Goal: Communication & Community: Answer question/provide support

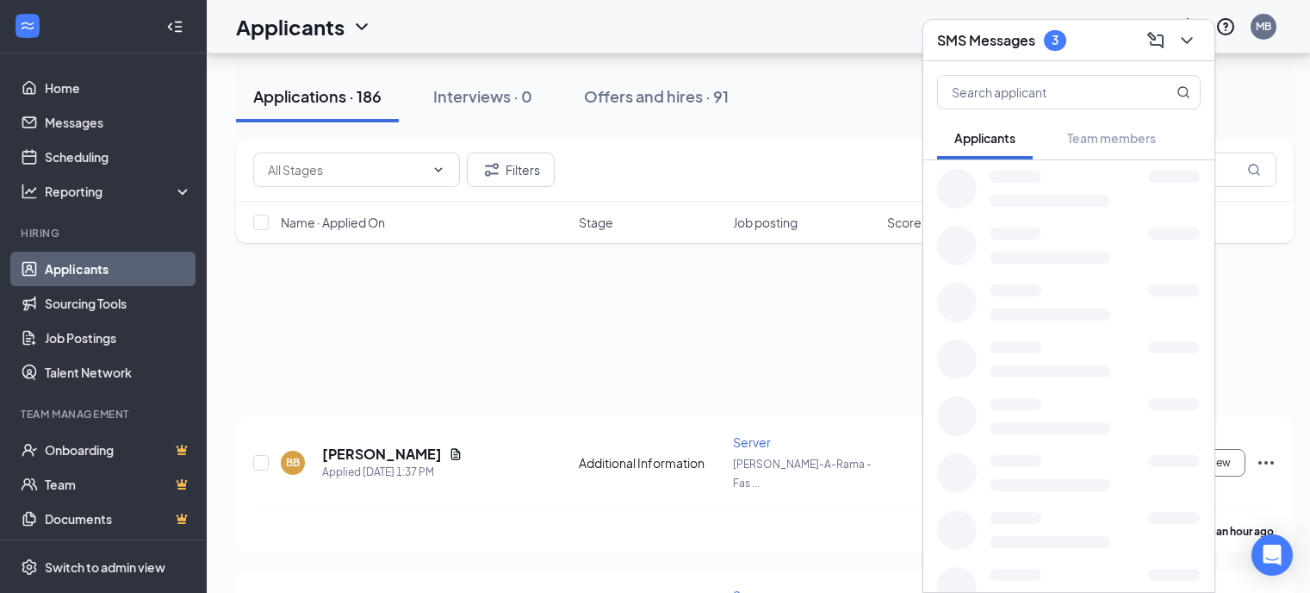
scroll to position [6115, 0]
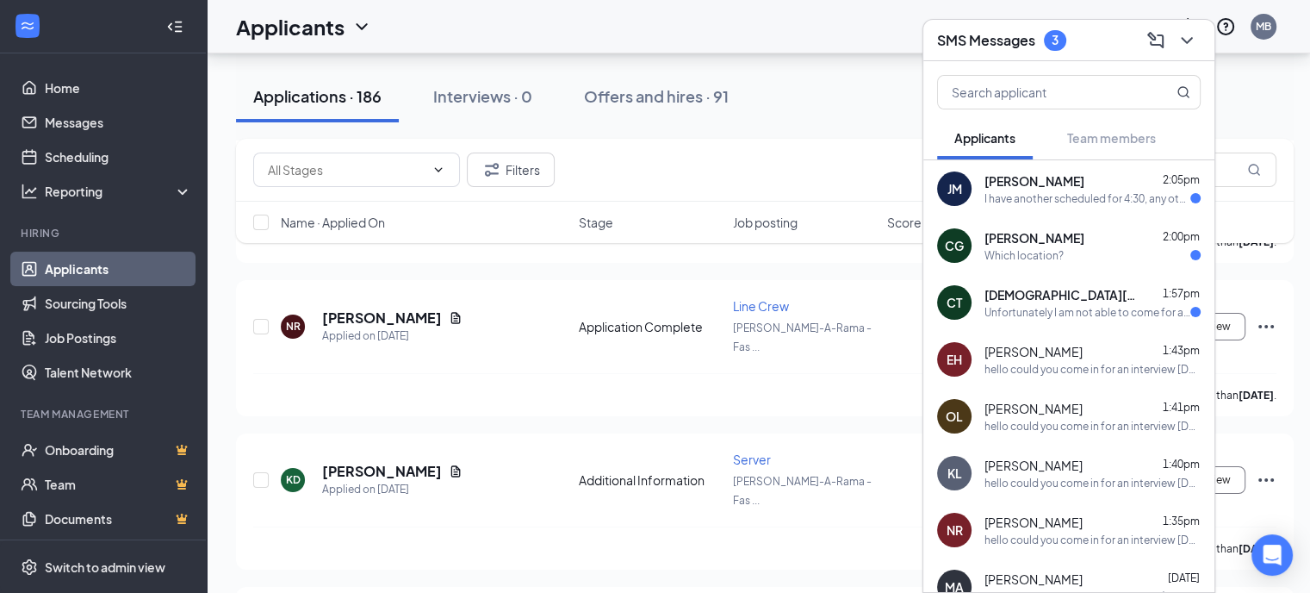
click at [1071, 301] on span "[DEMOGRAPHIC_DATA][PERSON_NAME]" at bounding box center [1061, 294] width 155 height 17
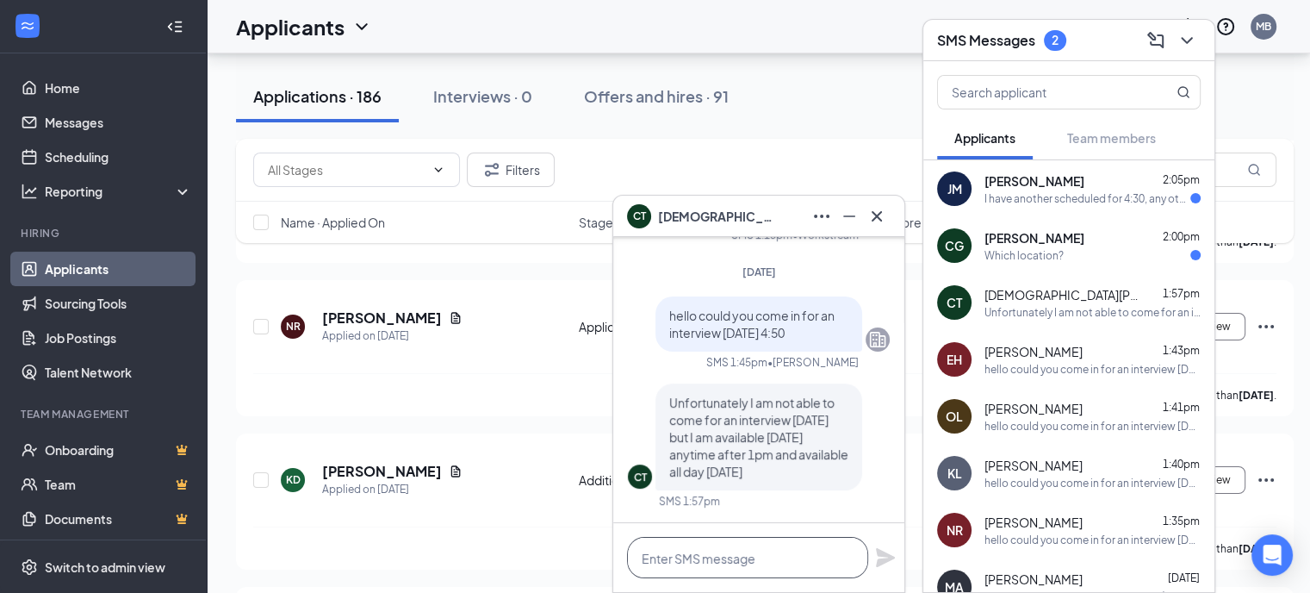
click at [717, 556] on textarea at bounding box center [747, 557] width 241 height 41
type textarea "ok let do [DATE] at 4"
click at [879, 558] on icon "Plane" at bounding box center [885, 557] width 19 height 19
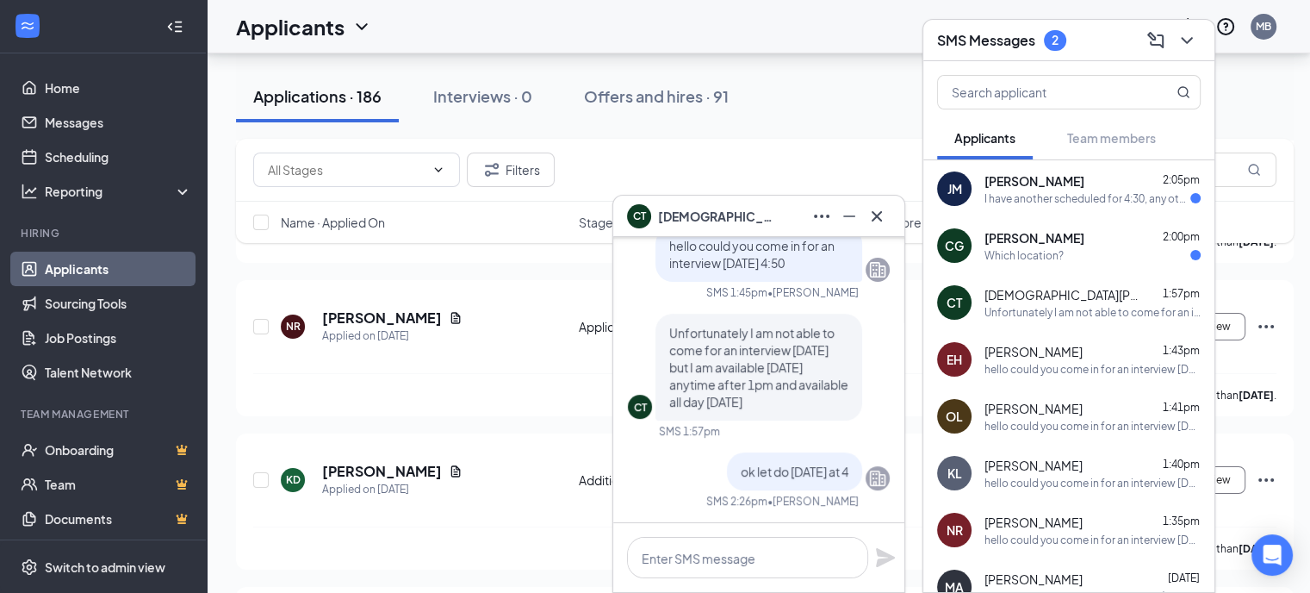
click at [1034, 245] on span "[PERSON_NAME]" at bounding box center [1034, 237] width 100 height 17
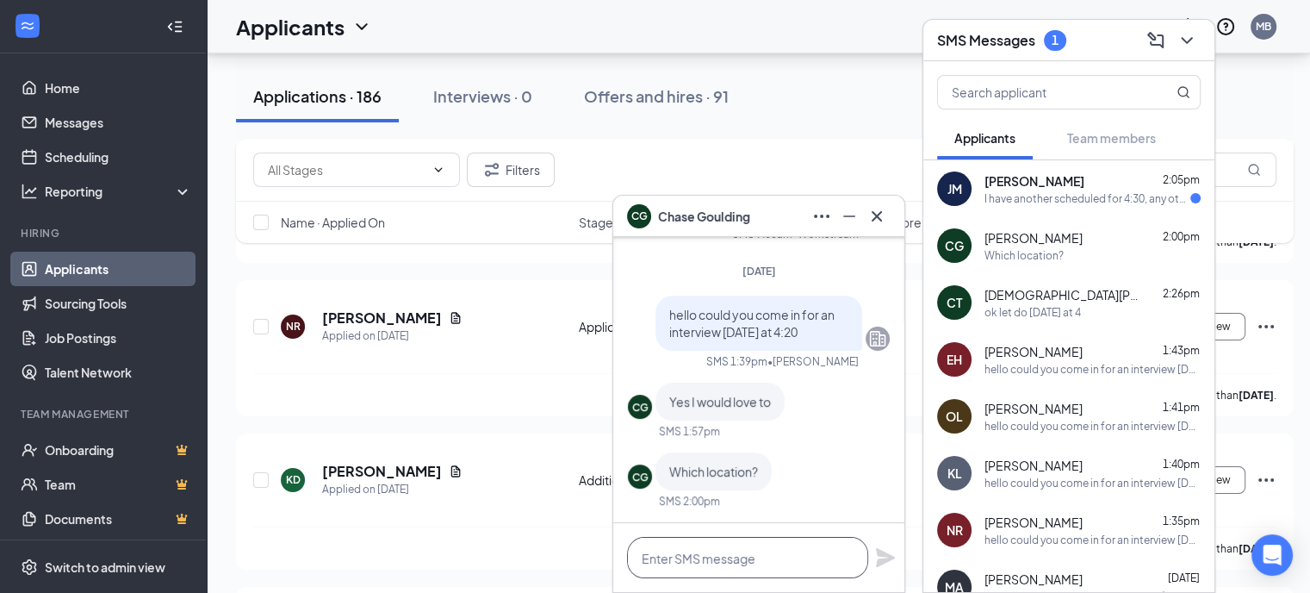
click at [717, 555] on textarea at bounding box center [747, 557] width 241 height 41
click at [678, 555] on textarea "[PERSON_NAME] [STREET_ADDRESS][PERSON_NAME]" at bounding box center [747, 557] width 241 height 41
type textarea "[STREET_ADDRESS][PERSON_NAME]"
click at [881, 562] on icon "Plane" at bounding box center [885, 557] width 19 height 19
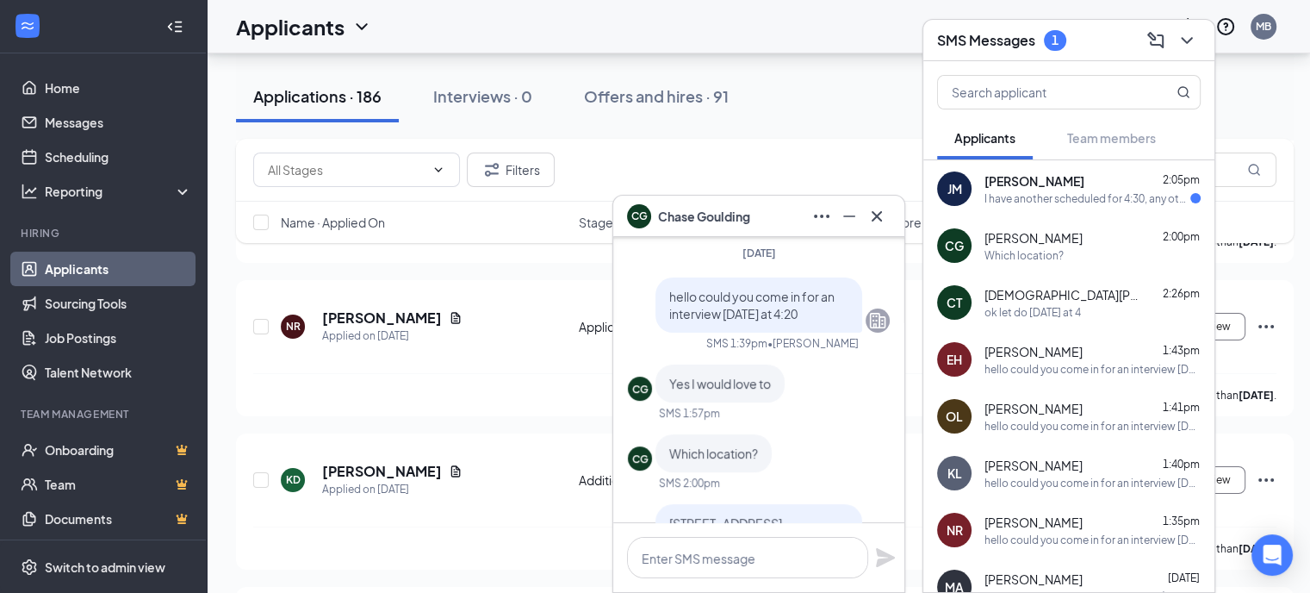
click at [1105, 202] on div "I have another scheduled for 4:30, any other time you could fit me in? I am ope…" at bounding box center [1087, 198] width 206 height 15
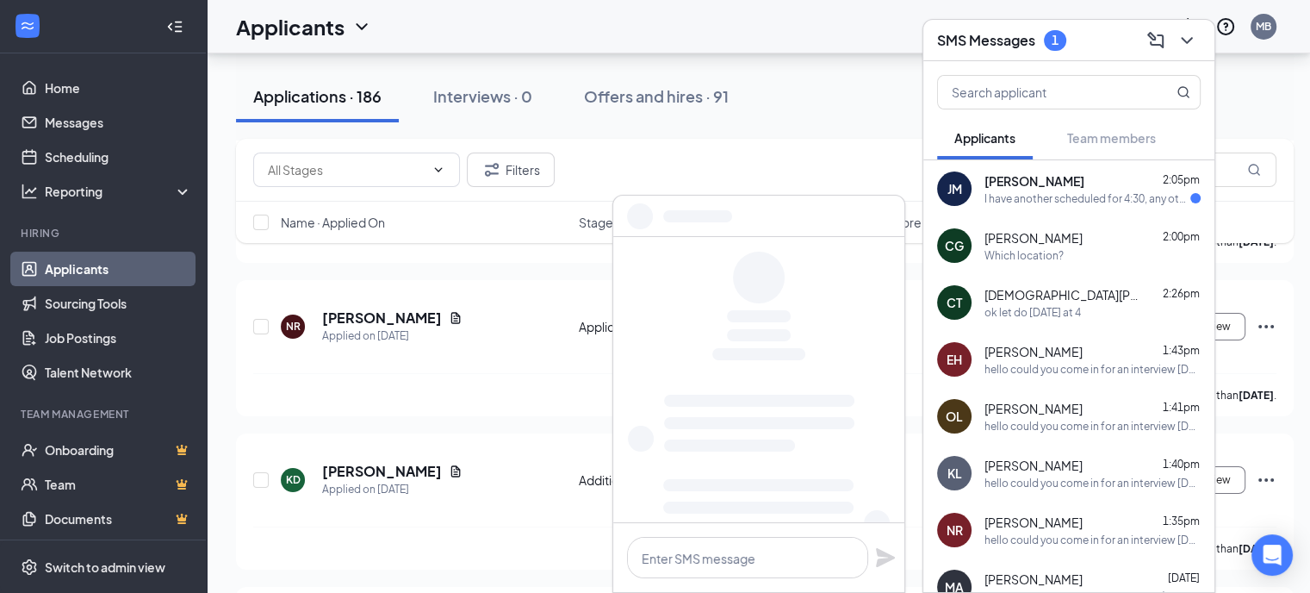
scroll to position [0, 0]
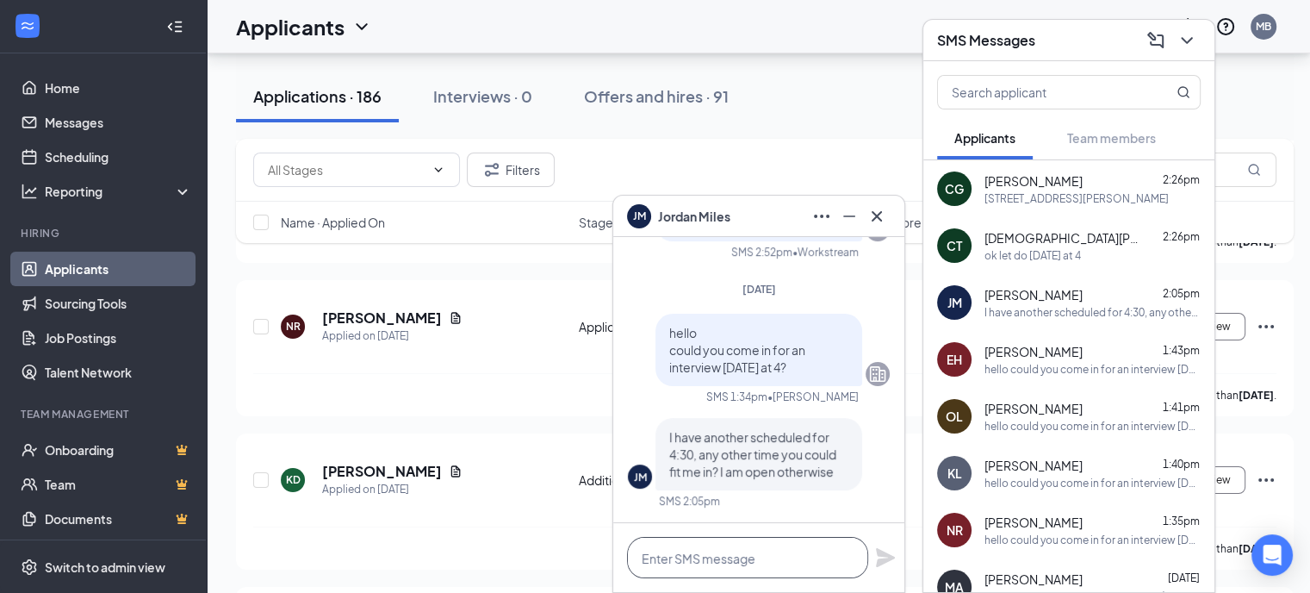
click at [664, 562] on textarea at bounding box center [747, 557] width 241 height 41
type textarea "do you want to come at 3:20"
click at [882, 559] on icon "Plane" at bounding box center [885, 557] width 19 height 19
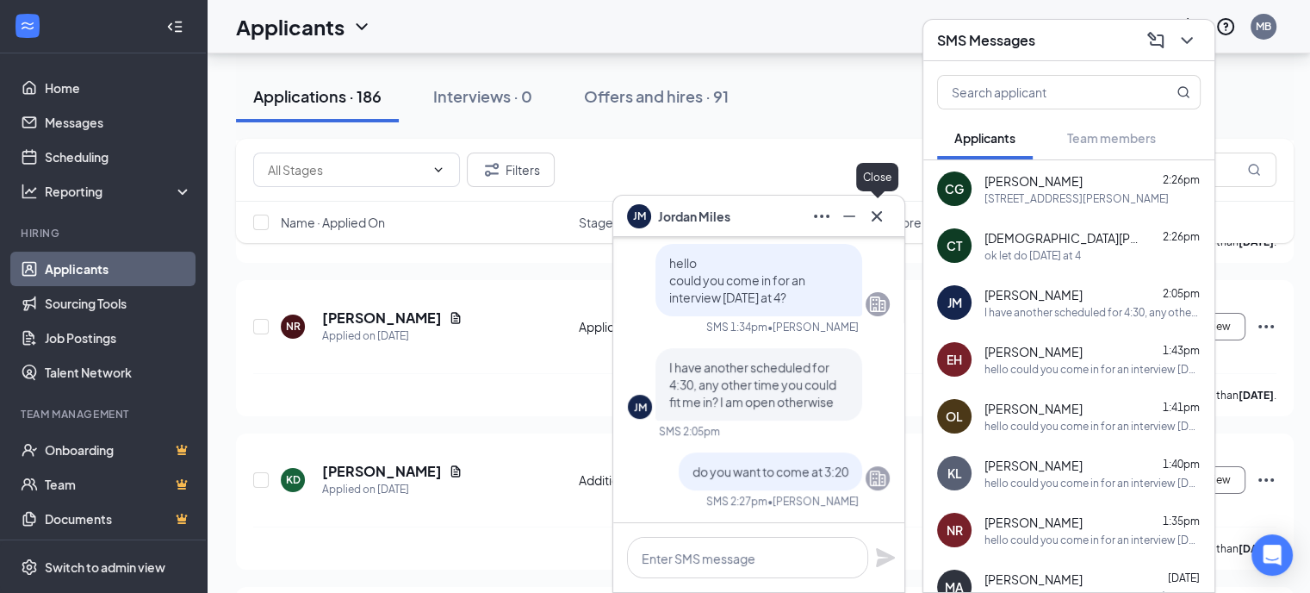
click at [884, 214] on icon "Cross" at bounding box center [876, 216] width 21 height 21
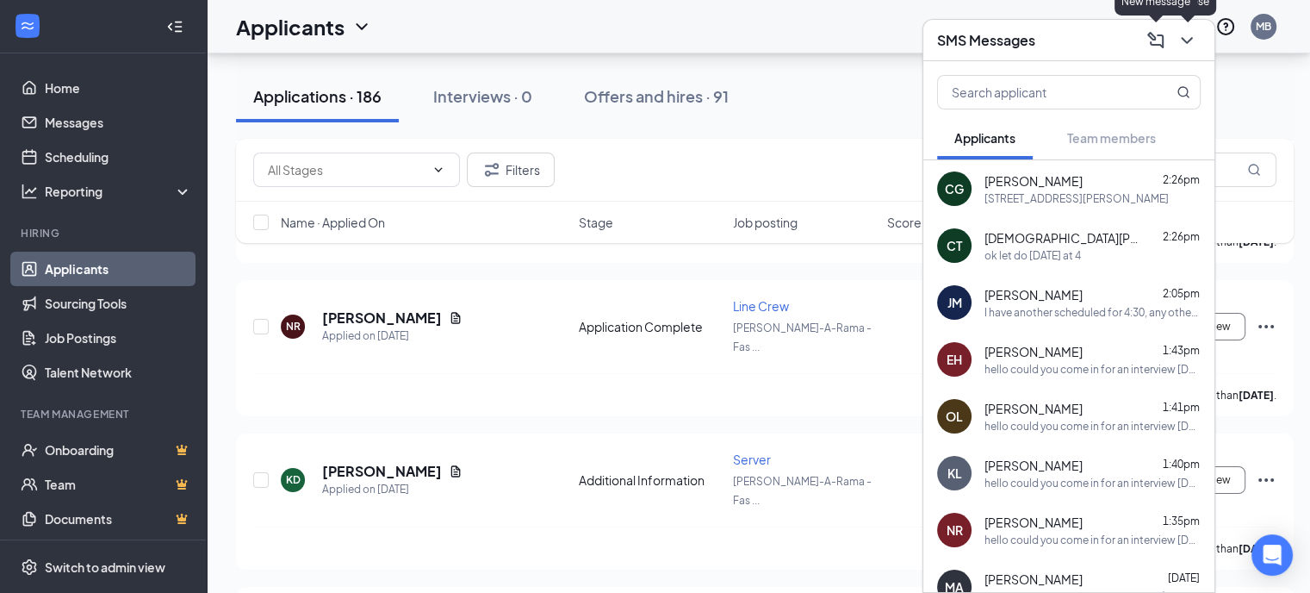
click at [1189, 40] on icon "ChevronDown" at bounding box center [1186, 40] width 11 height 7
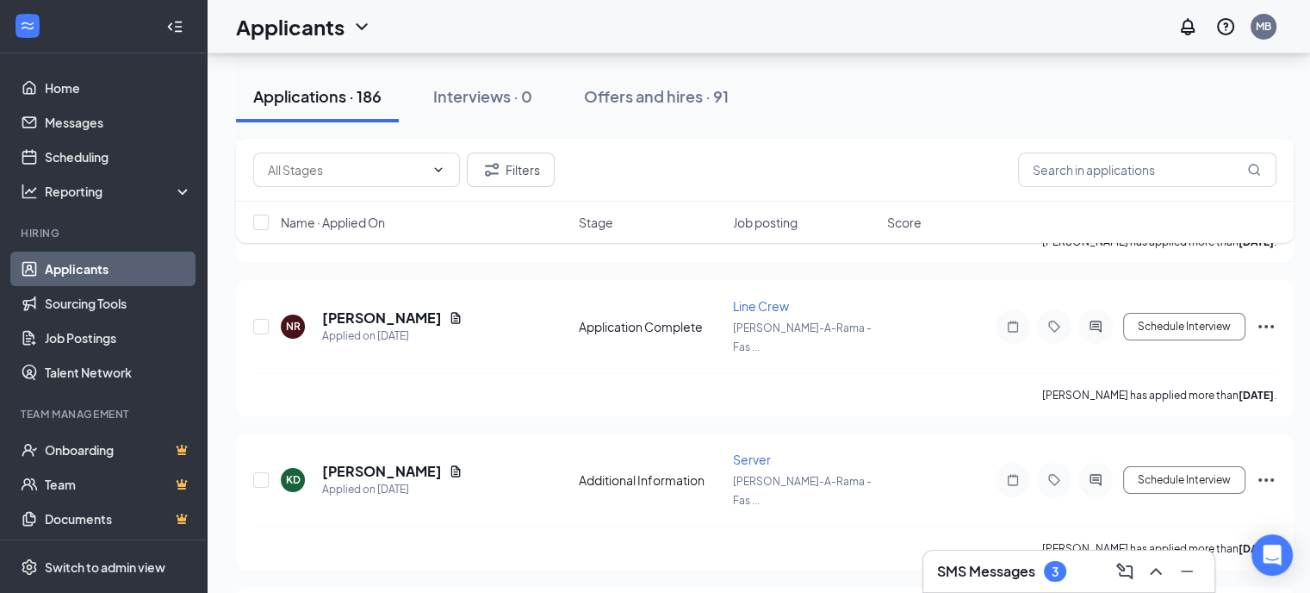
click at [965, 568] on h3 "SMS Messages" at bounding box center [986, 571] width 98 height 19
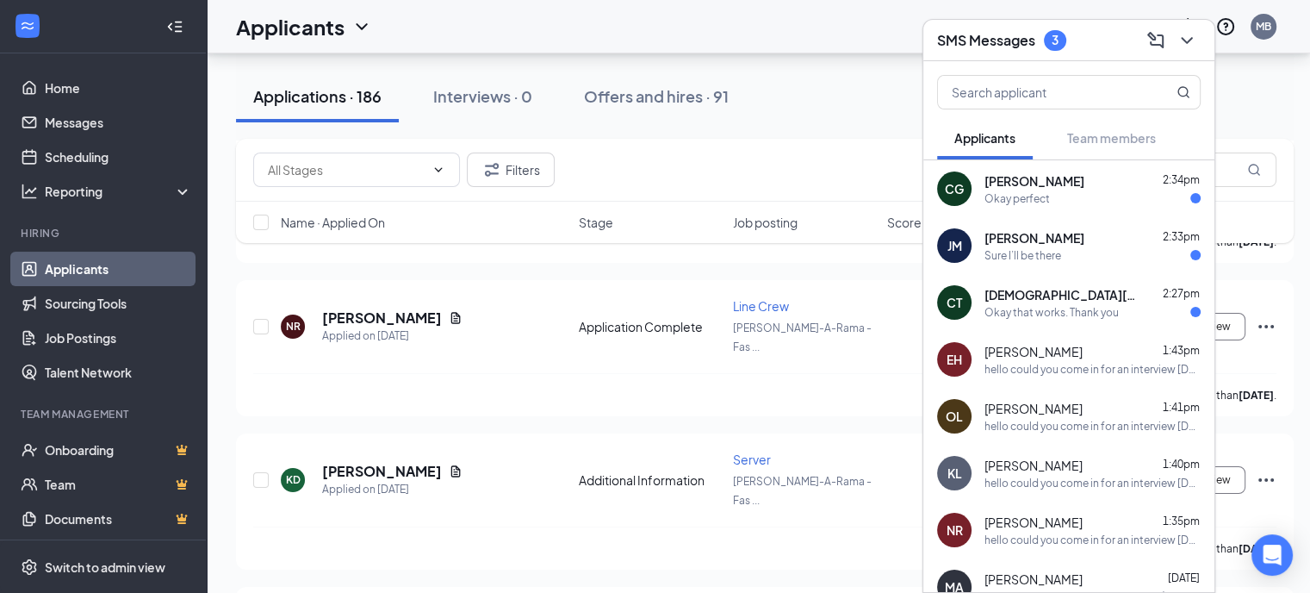
click at [1034, 209] on div "[PERSON_NAME] [PERSON_NAME] 2:34pm Okay perfect" at bounding box center [1068, 188] width 291 height 57
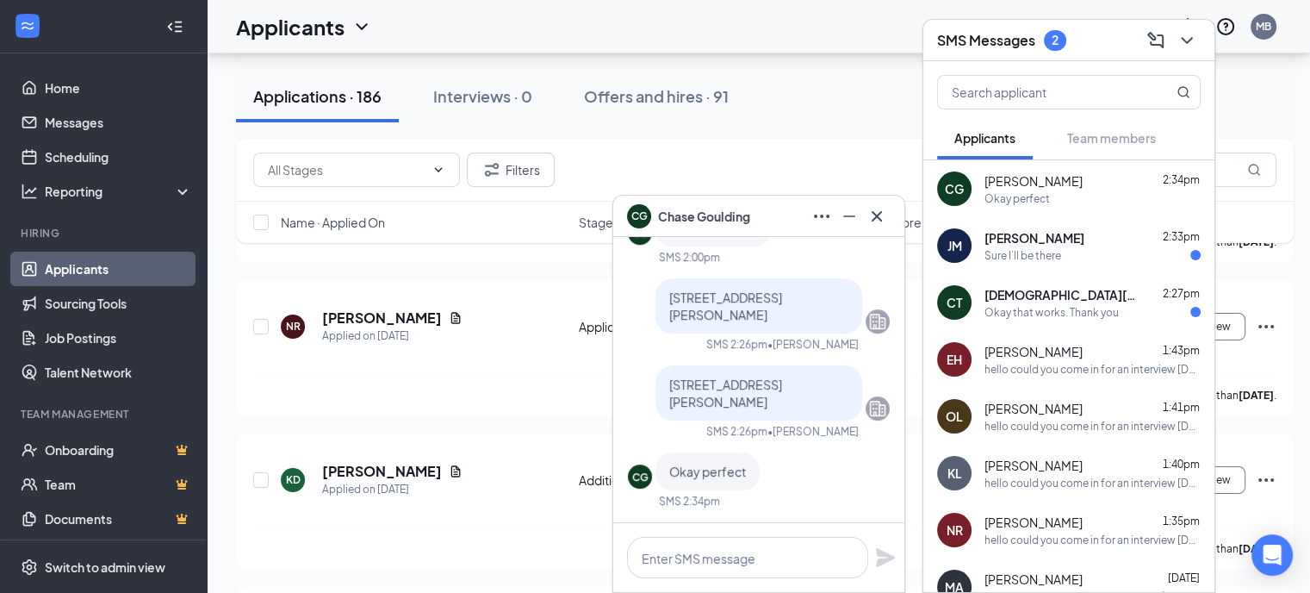
click at [1034, 239] on span "[PERSON_NAME]" at bounding box center [1034, 237] width 100 height 17
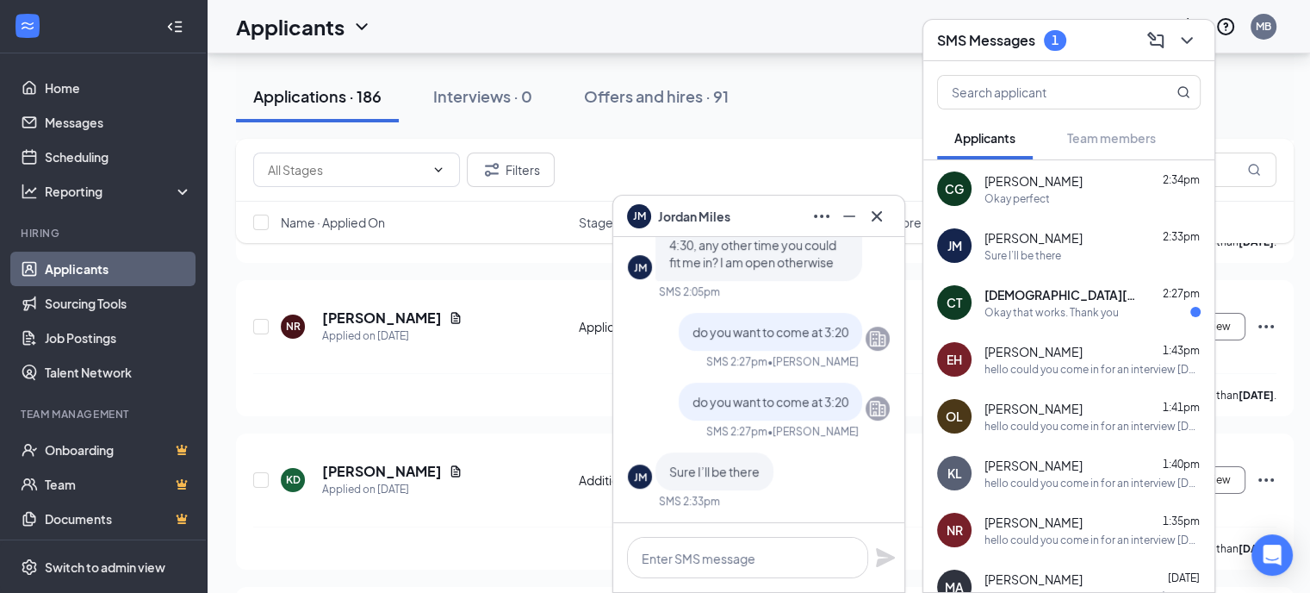
click at [1118, 318] on div "Okay that works. Thank you" at bounding box center [1092, 312] width 216 height 15
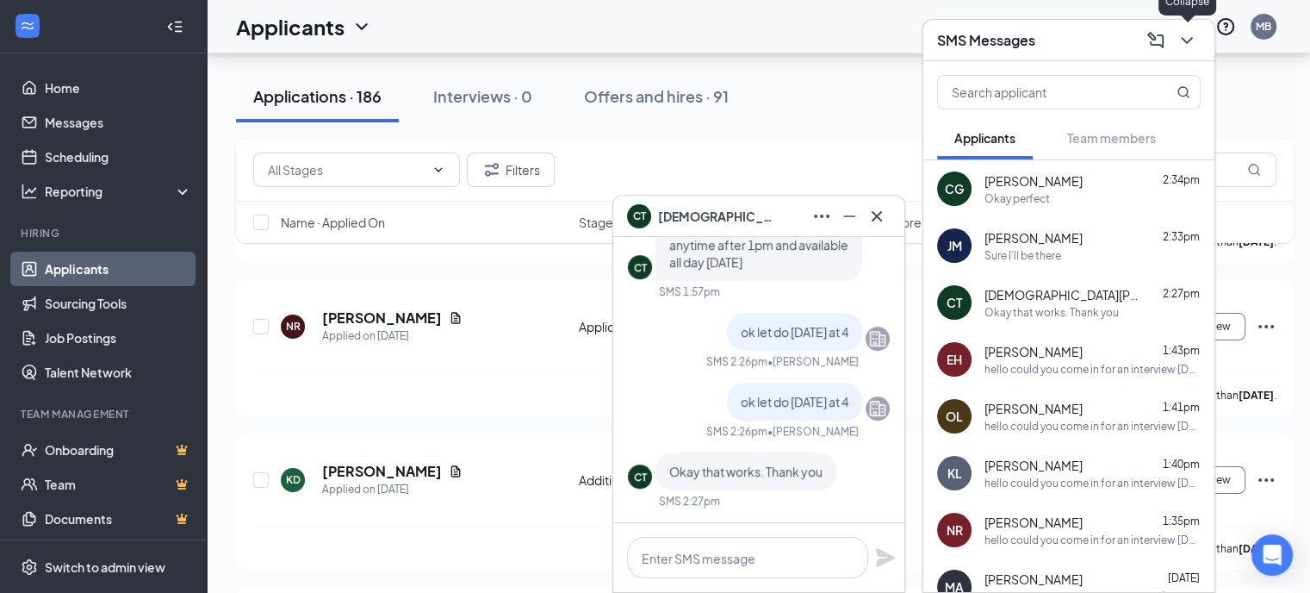
click at [1189, 44] on icon "ChevronDown" at bounding box center [1187, 40] width 21 height 21
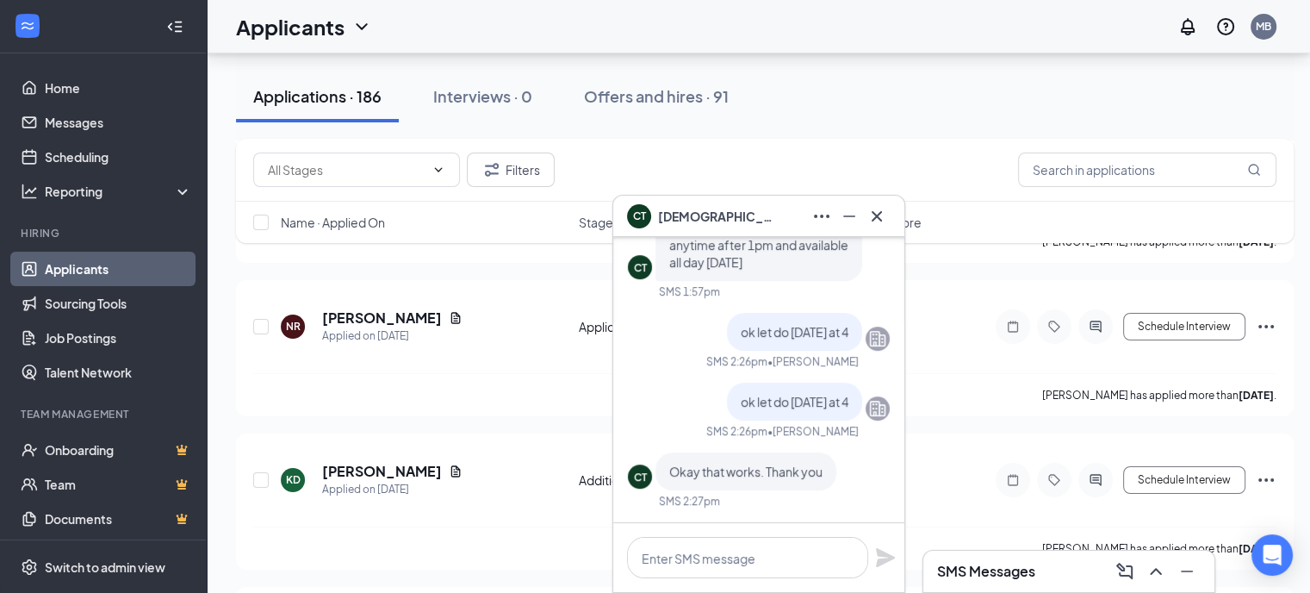
click at [913, 108] on div "Applications · 186 Interviews · 0 Offers and hires · 91" at bounding box center [765, 97] width 1058 height 52
click at [878, 214] on icon "Cross" at bounding box center [877, 215] width 10 height 10
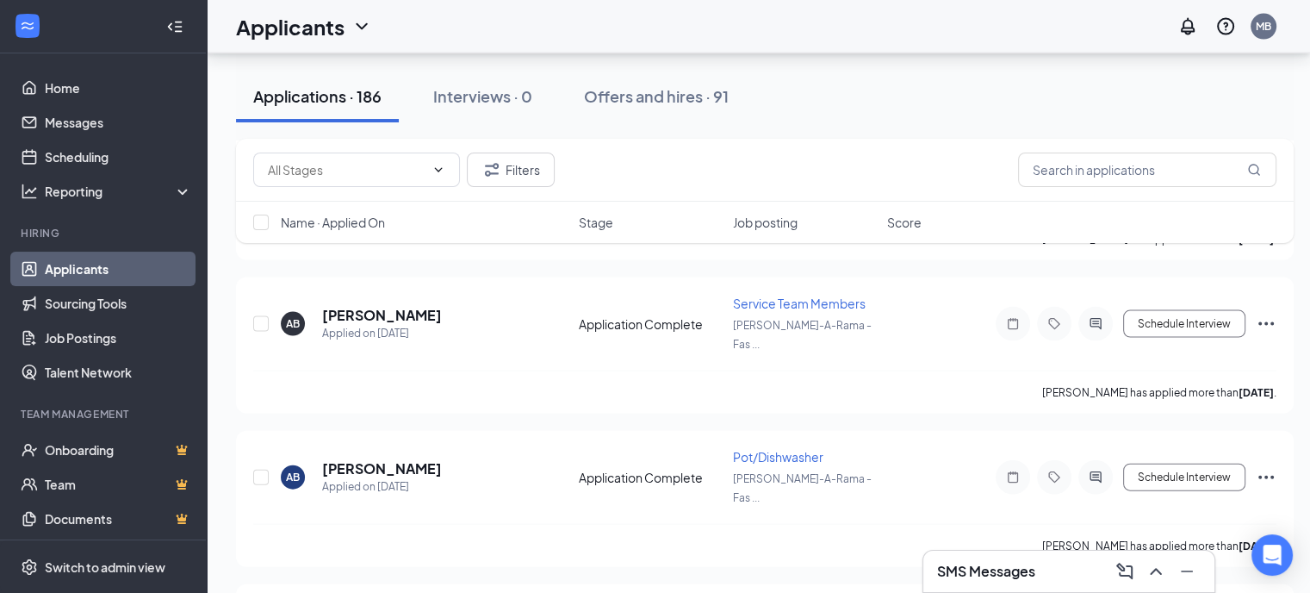
scroll to position [3445, 0]
